Goal: Task Accomplishment & Management: Manage account settings

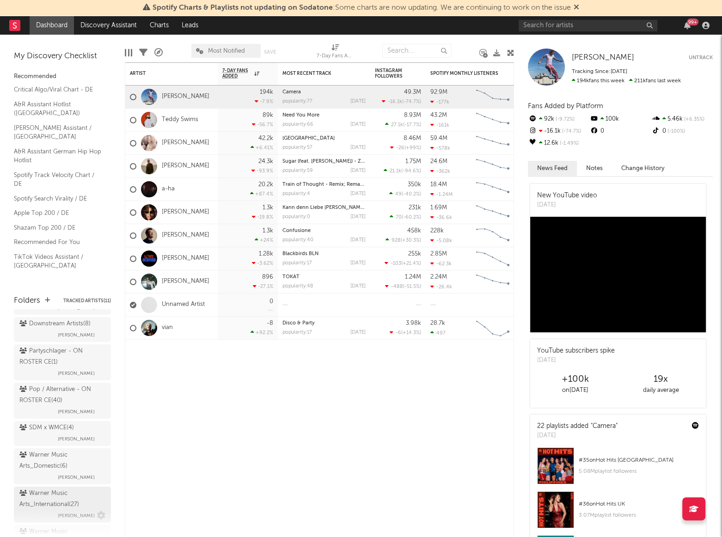
scroll to position [252, 0]
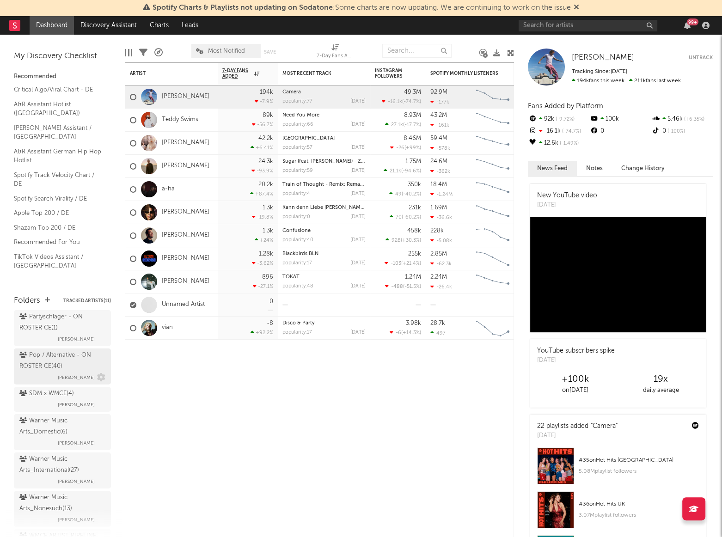
click at [39, 359] on div "Pop / Alternative - ON ROSTER CE ( 40 )" at bounding box center [61, 361] width 84 height 22
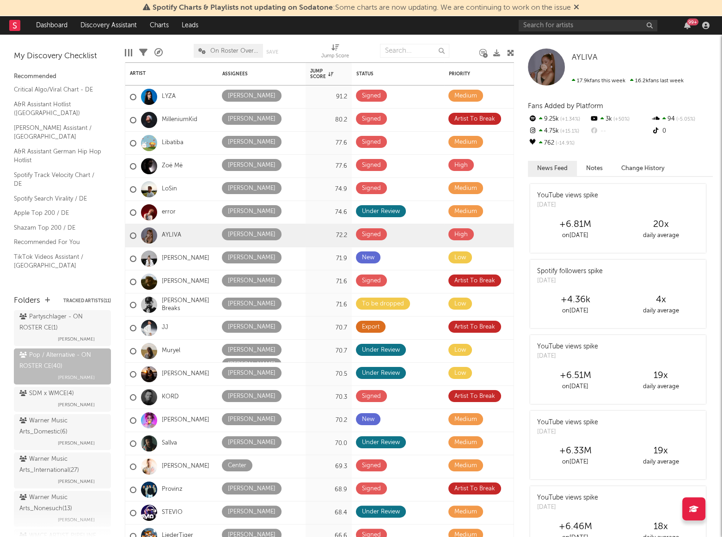
click at [511, 51] on icon at bounding box center [510, 52] width 7 height 7
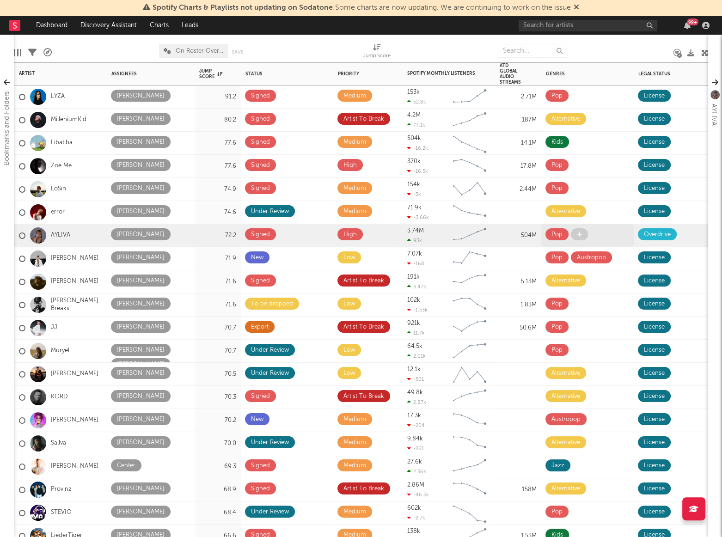
click at [611, 231] on div "Pop" at bounding box center [588, 235] width 84 height 14
click at [182, 236] on div "[PERSON_NAME]" at bounding box center [151, 242] width 80 height 29
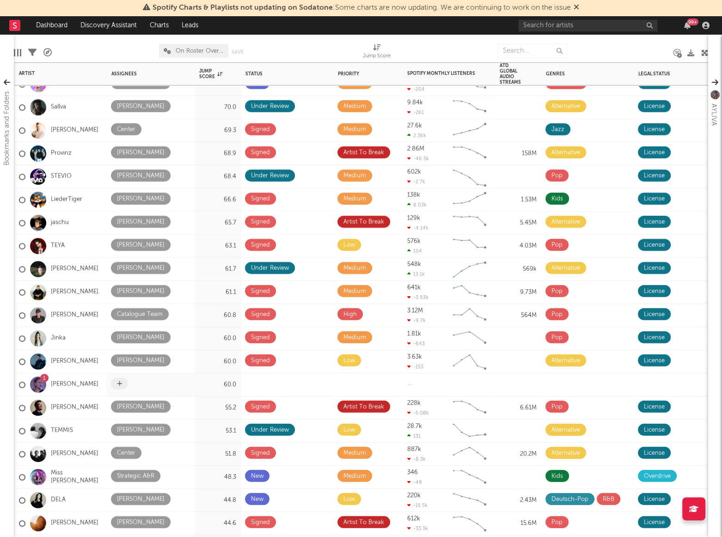
click at [116, 382] on span at bounding box center [119, 384] width 17 height 12
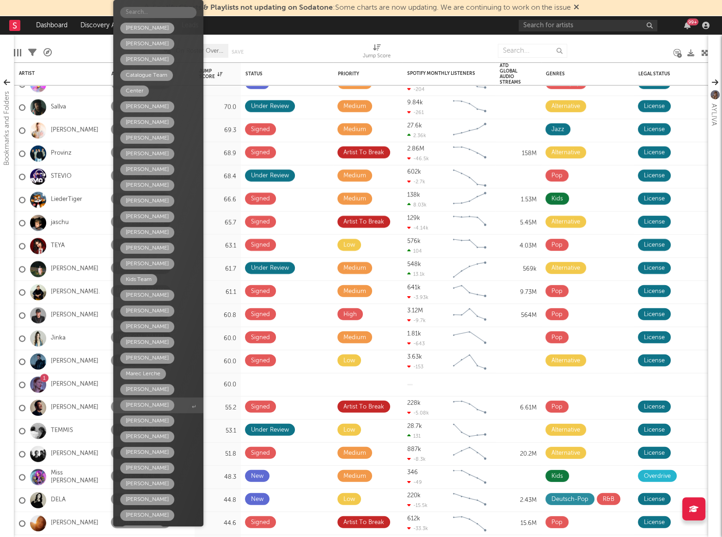
click at [143, 403] on div "[PERSON_NAME]" at bounding box center [147, 405] width 43 height 11
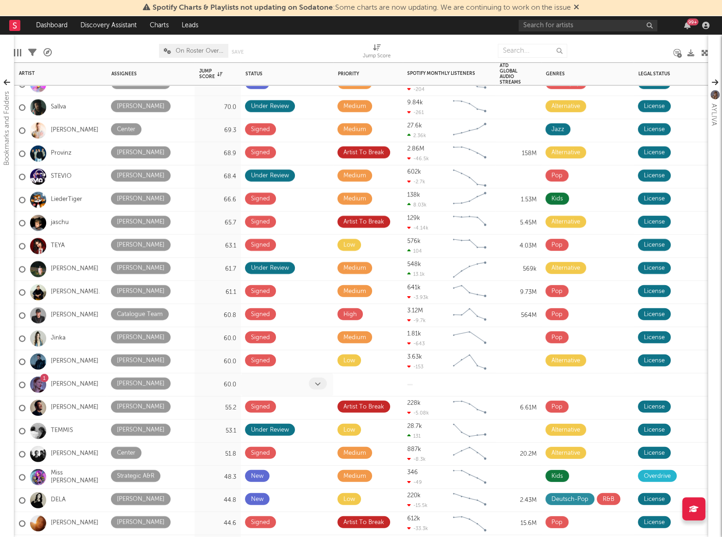
click at [323, 384] on span at bounding box center [318, 384] width 18 height 12
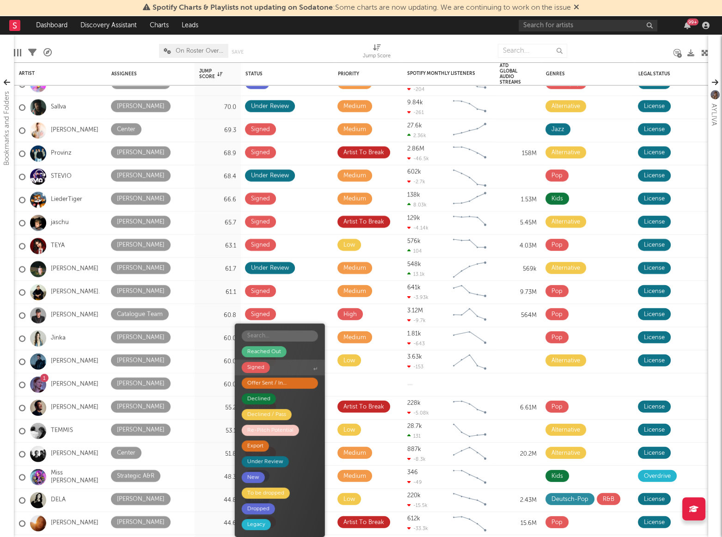
click at [259, 365] on div "Signed" at bounding box center [255, 367] width 17 height 11
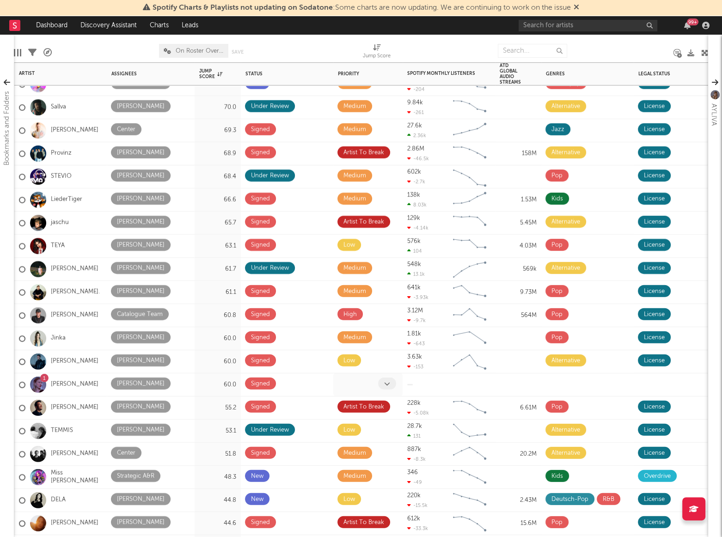
click at [388, 386] on icon at bounding box center [387, 384] width 6 height 6
click at [386, 382] on icon at bounding box center [387, 384] width 6 height 6
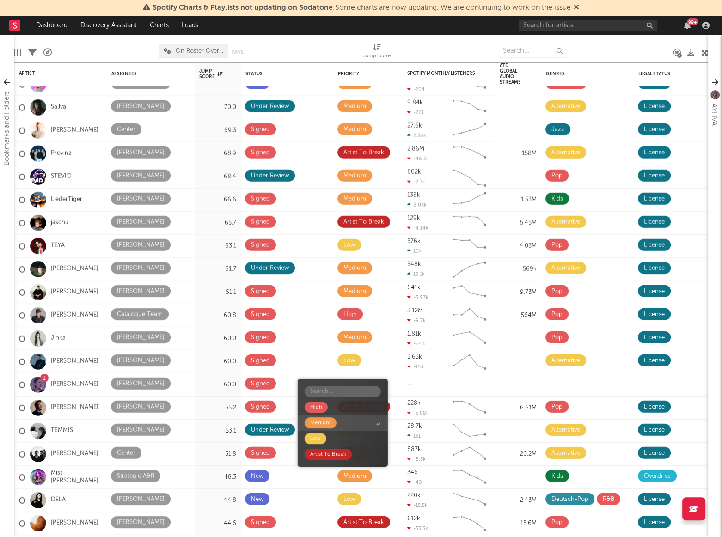
click at [320, 425] on div "Medium" at bounding box center [320, 423] width 21 height 11
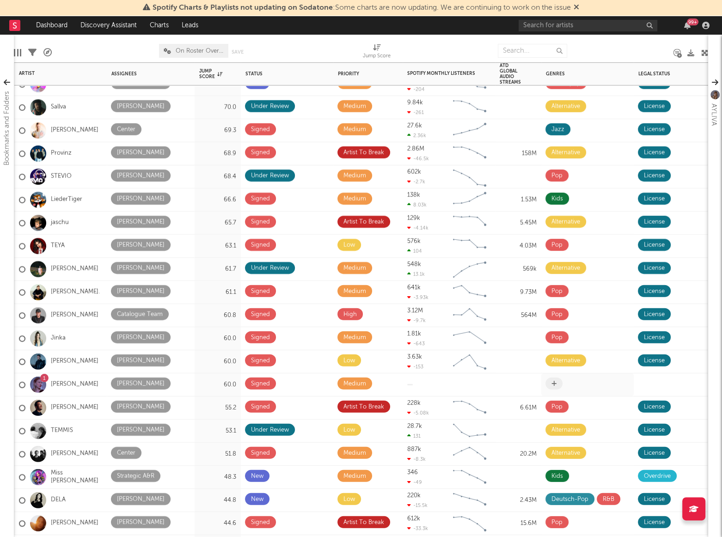
click at [557, 382] on span at bounding box center [554, 384] width 17 height 12
click at [555, 383] on icon at bounding box center [554, 384] width 5 height 6
click at [122, 395] on icon at bounding box center [119, 398] width 5 height 6
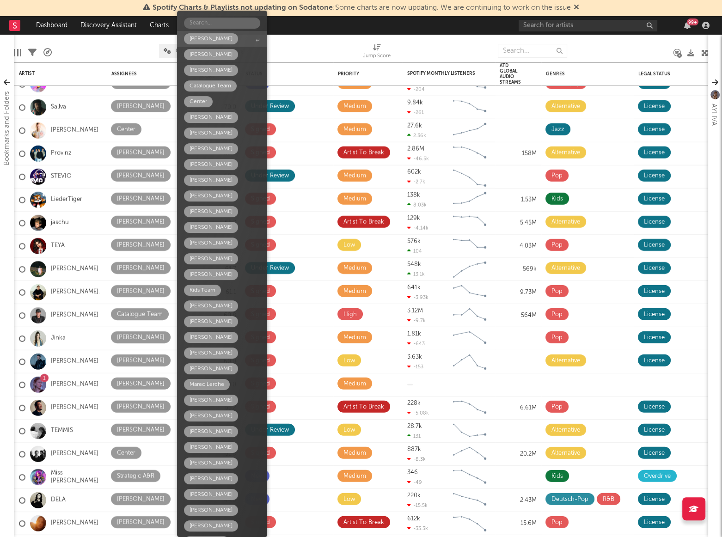
click at [202, 43] on div "[PERSON_NAME]" at bounding box center [211, 38] width 43 height 11
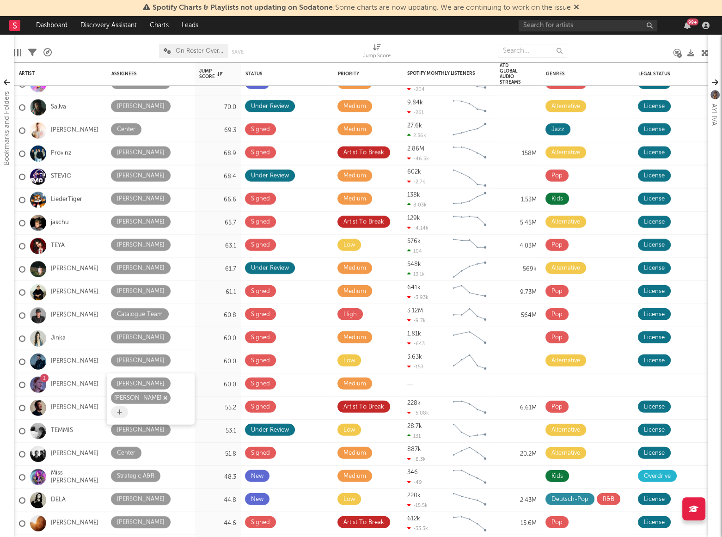
click at [163, 398] on icon "button" at bounding box center [165, 398] width 5 height 6
click at [554, 382] on icon at bounding box center [554, 384] width 5 height 6
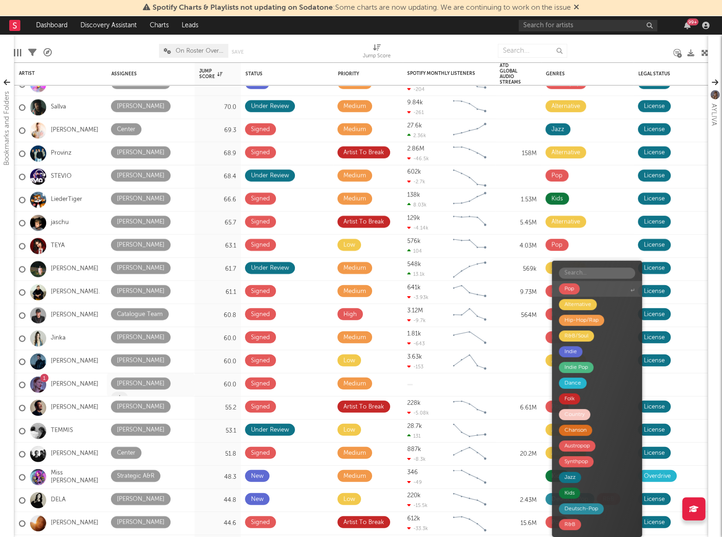
click at [571, 288] on div "Pop" at bounding box center [570, 288] width 10 height 11
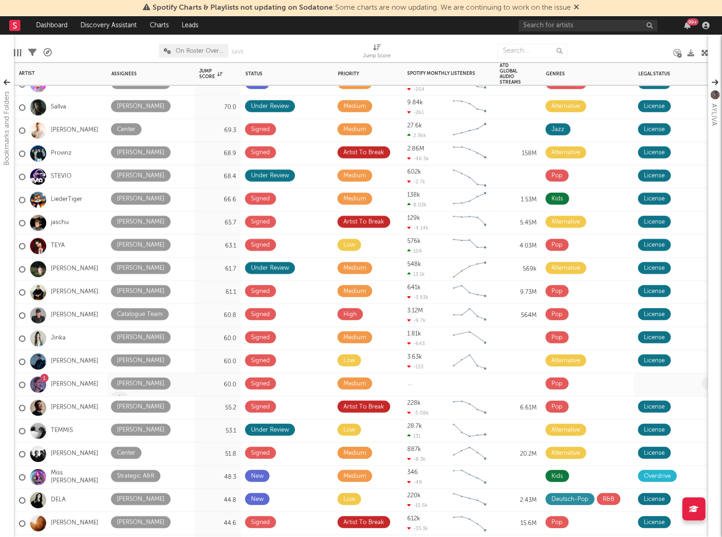
click at [646, 384] on div at bounding box center [670, 385] width 64 height 14
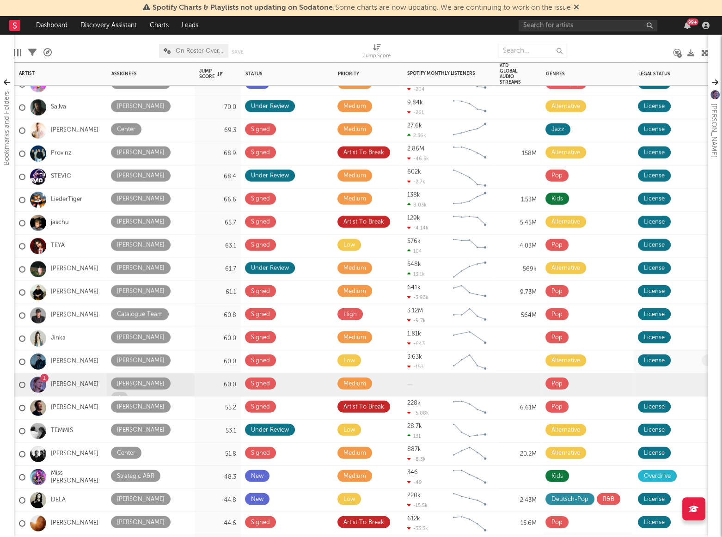
click at [688, 363] on div at bounding box center [687, 362] width 29 height 14
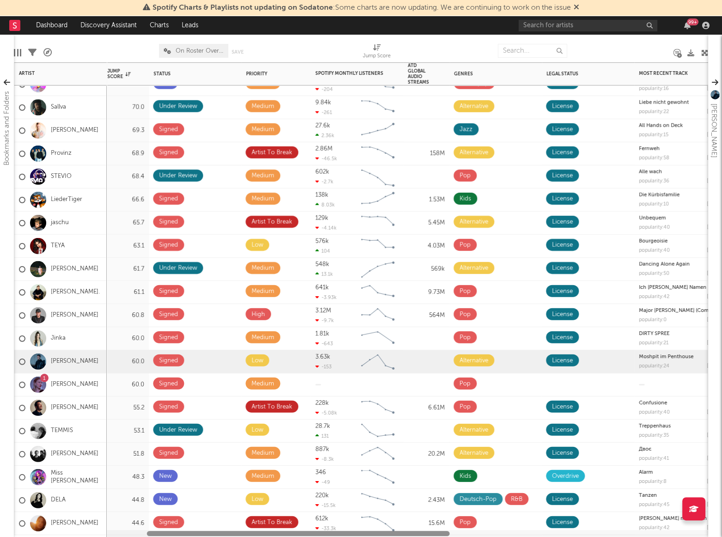
drag, startPoint x: 357, startPoint y: 534, endPoint x: 403, endPoint y: 533, distance: 46.3
click at [403, 533] on div at bounding box center [298, 533] width 303 height 5
click at [619, 382] on icon at bounding box center [619, 384] width 6 height 6
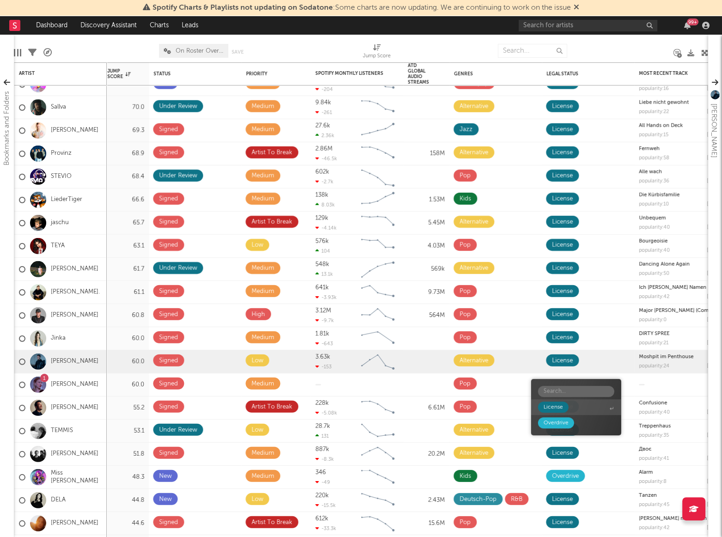
click at [556, 406] on div "License" at bounding box center [553, 407] width 19 height 11
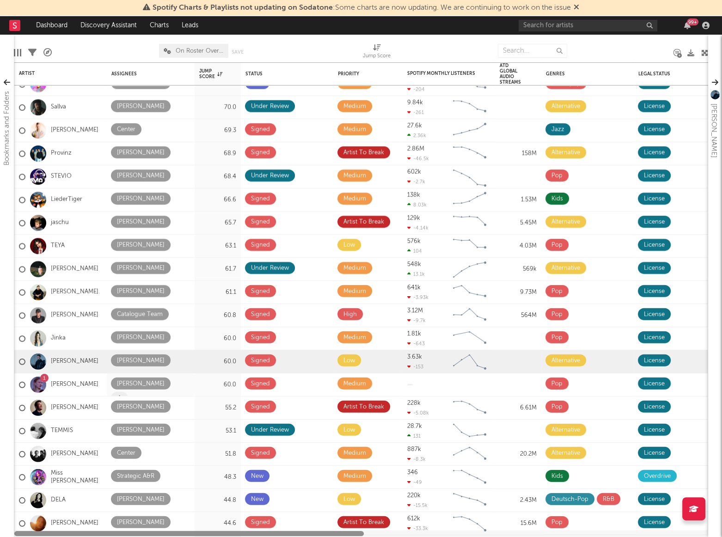
drag, startPoint x: 422, startPoint y: 533, endPoint x: 182, endPoint y: 537, distance: 240.5
click at [182, 537] on html "Spotify Charts & Playlists not updating on Sodatone : Some charts are now updat…" at bounding box center [361, 268] width 722 height 537
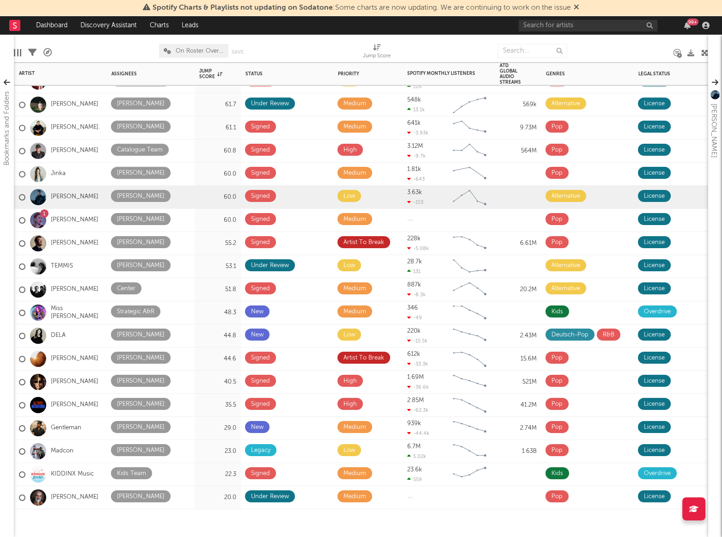
click at [593, 519] on div at bounding box center [588, 524] width 92 height 28
click at [194, 475] on div "Kids Team" at bounding box center [151, 474] width 88 height 23
